Goal: Find specific page/section: Find specific page/section

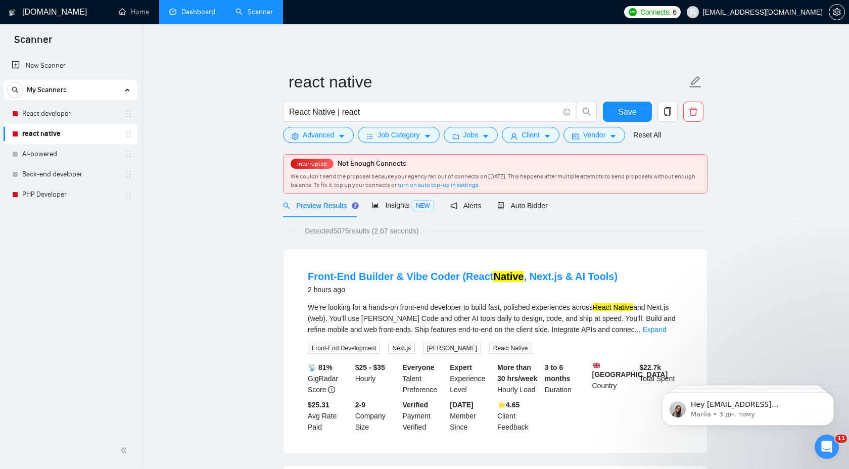
click at [190, 16] on link "Dashboard" at bounding box center [192, 12] width 46 height 9
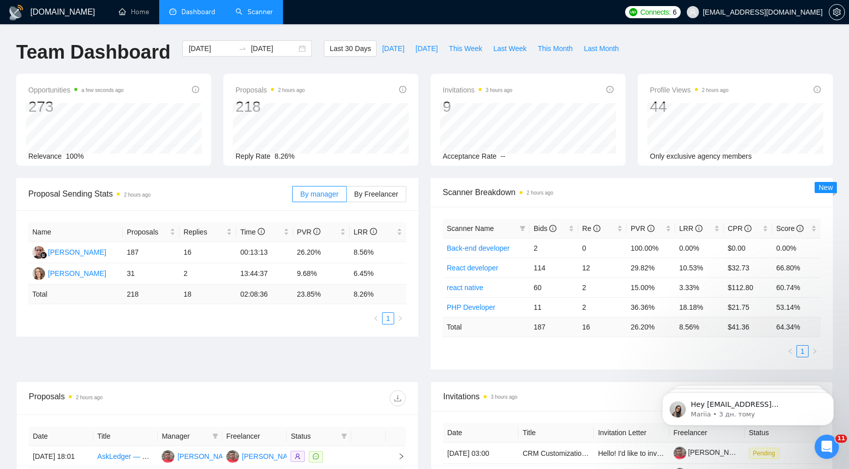
click at [251, 16] on link "Scanner" at bounding box center [253, 12] width 37 height 9
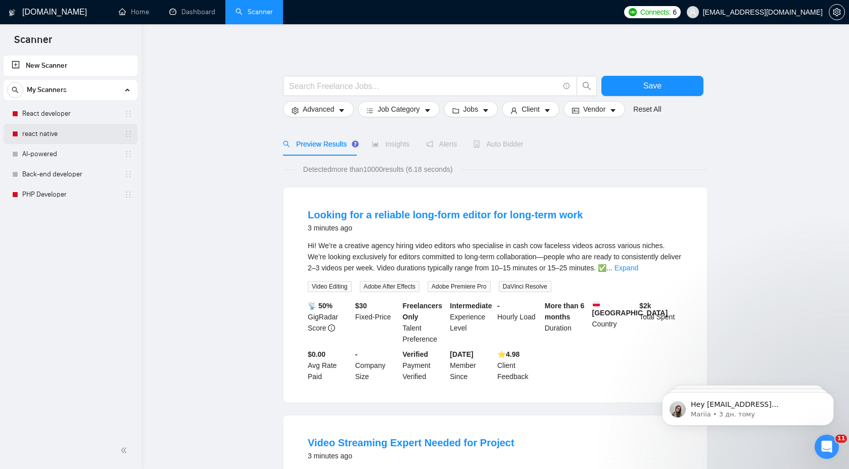
click at [87, 135] on link "react native" at bounding box center [70, 134] width 96 height 20
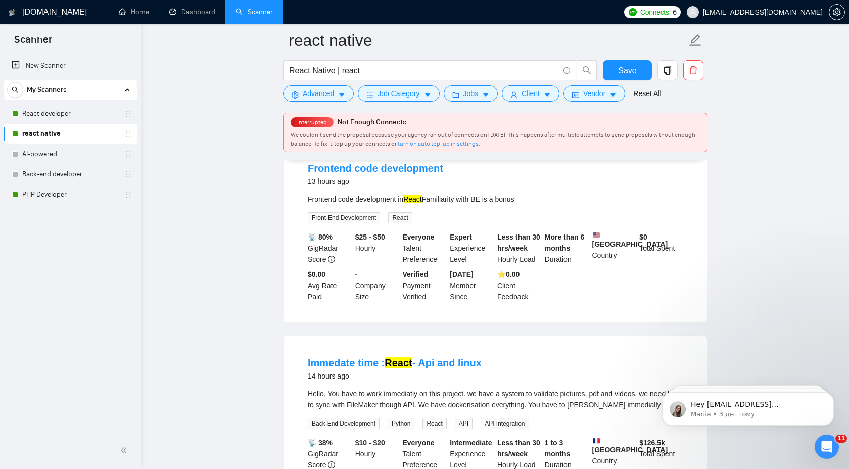
scroll to position [1275, 0]
